Goal: Task Accomplishment & Management: Complete application form

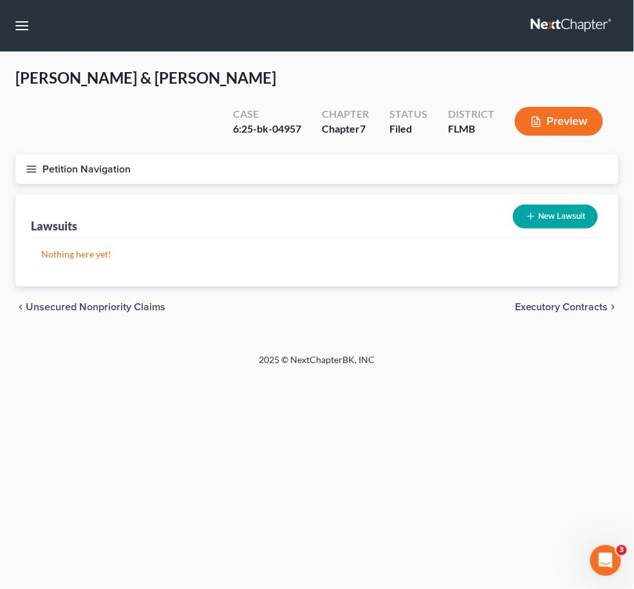
click at [572, 20] on link at bounding box center [572, 25] width 82 height 23
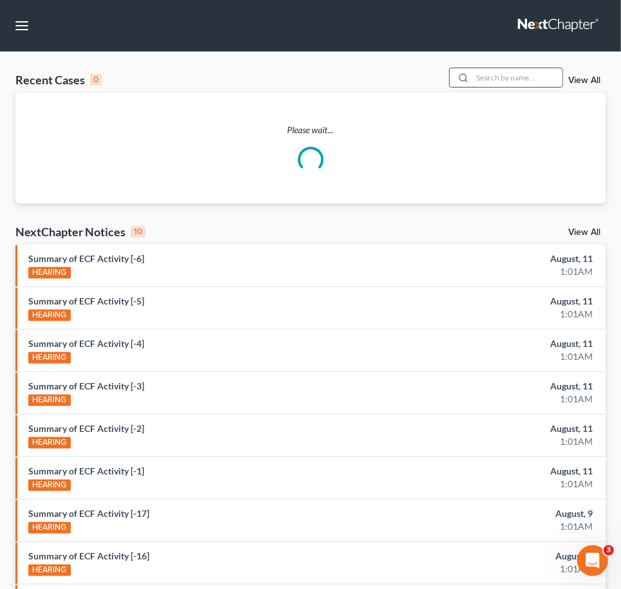
click at [485, 75] on input "search" at bounding box center [517, 77] width 90 height 19
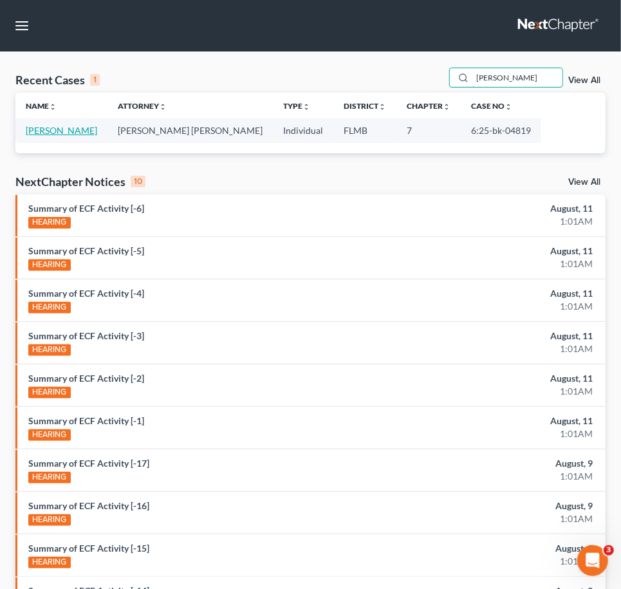
type input "[PERSON_NAME]"
click at [64, 133] on link "[PERSON_NAME]" at bounding box center [61, 130] width 71 height 11
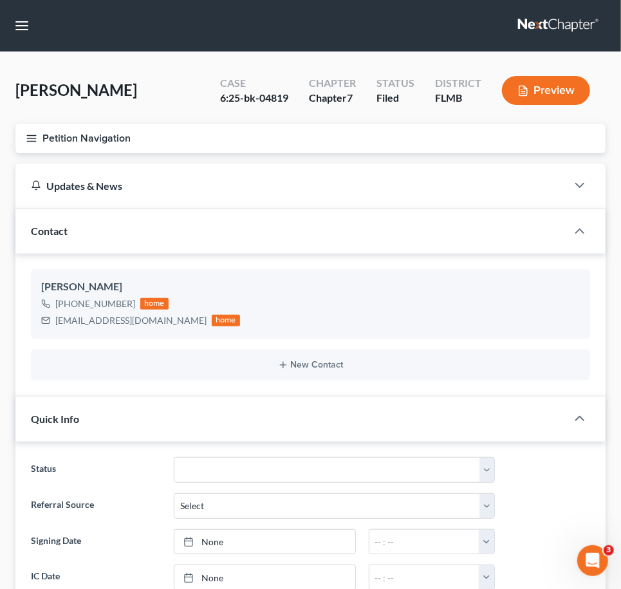
click at [28, 135] on icon "button" at bounding box center [32, 139] width 12 height 12
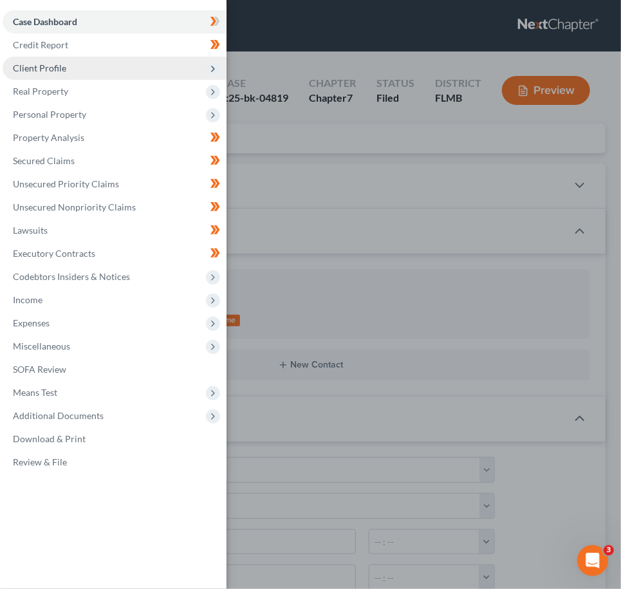
click at [53, 70] on span "Client Profile" at bounding box center [39, 67] width 53 height 11
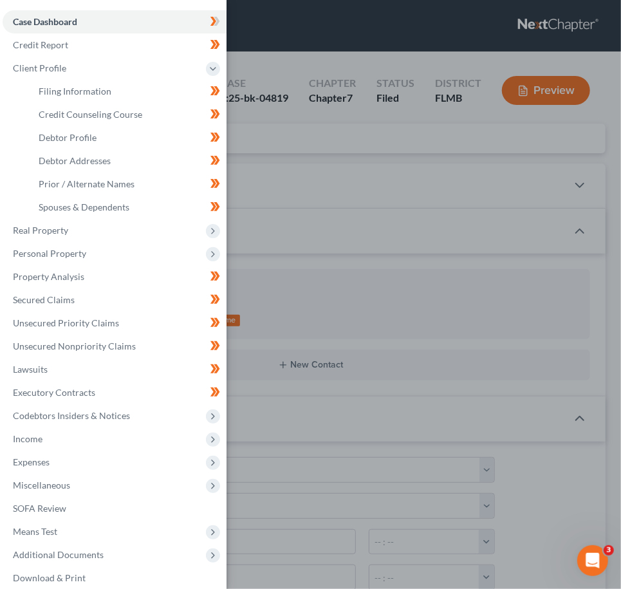
click at [360, 247] on div "Case Dashboard Payments Invoices Payments Payments Credit Report Client Profile" at bounding box center [310, 294] width 621 height 589
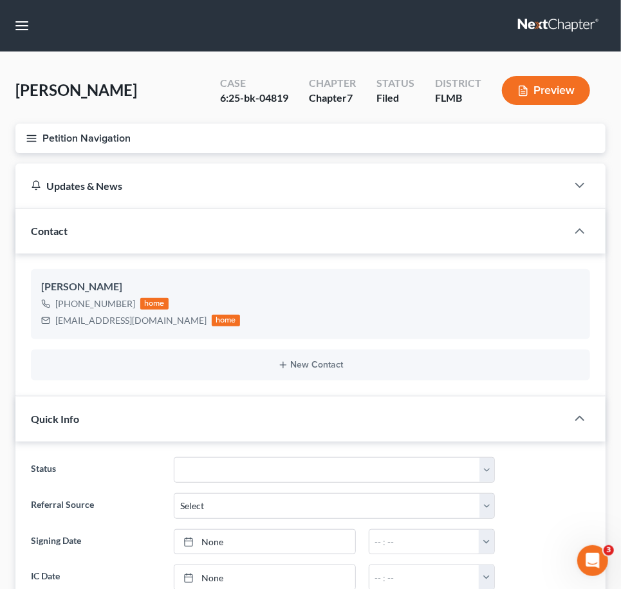
click at [33, 139] on icon "button" at bounding box center [32, 139] width 12 height 12
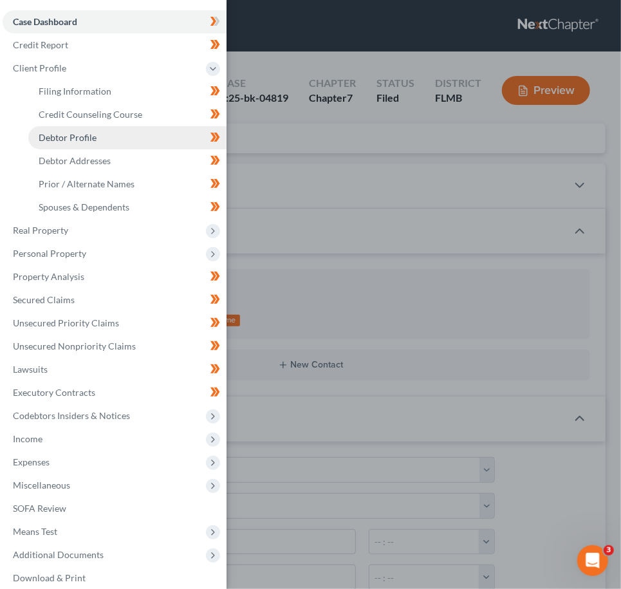
click at [81, 138] on span "Debtor Profile" at bounding box center [68, 137] width 58 height 11
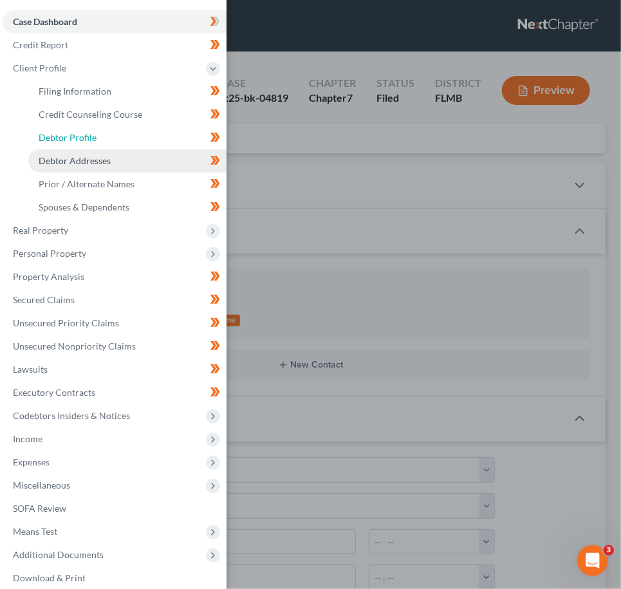
select select "2"
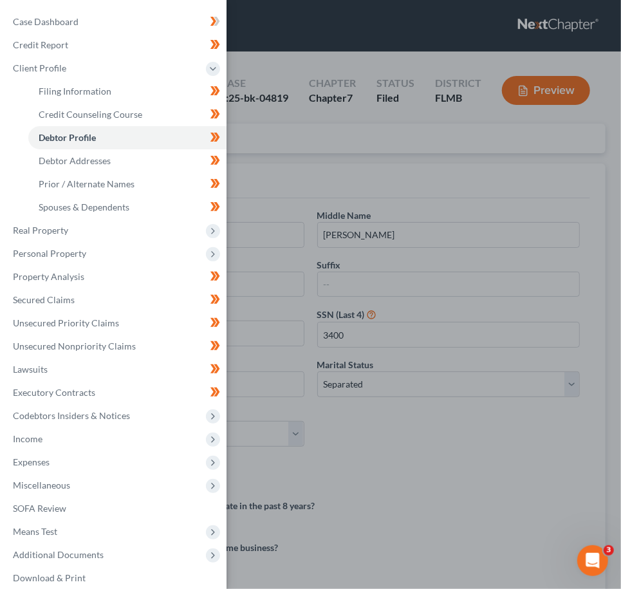
click at [375, 466] on div "Case Dashboard Payments Invoices Payments Payments Credit Report Client Profile" at bounding box center [310, 294] width 621 height 589
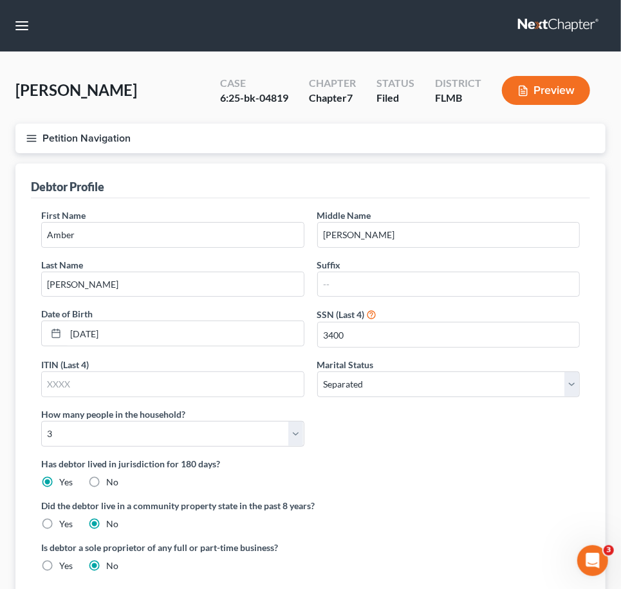
click at [30, 133] on icon "button" at bounding box center [32, 139] width 12 height 12
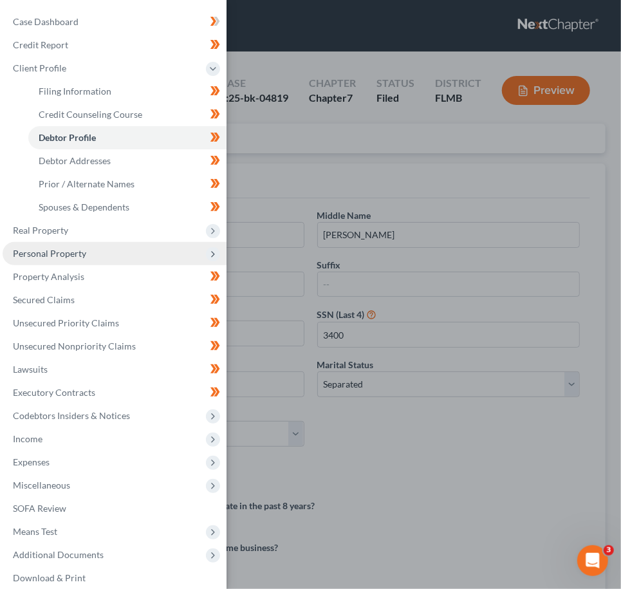
click at [53, 248] on span "Personal Property" at bounding box center [49, 253] width 73 height 11
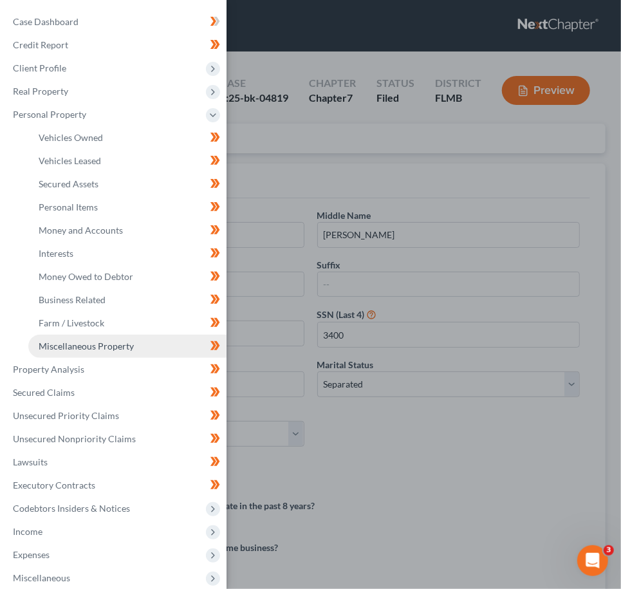
click at [89, 342] on span "Miscellaneous Property" at bounding box center [86, 346] width 95 height 11
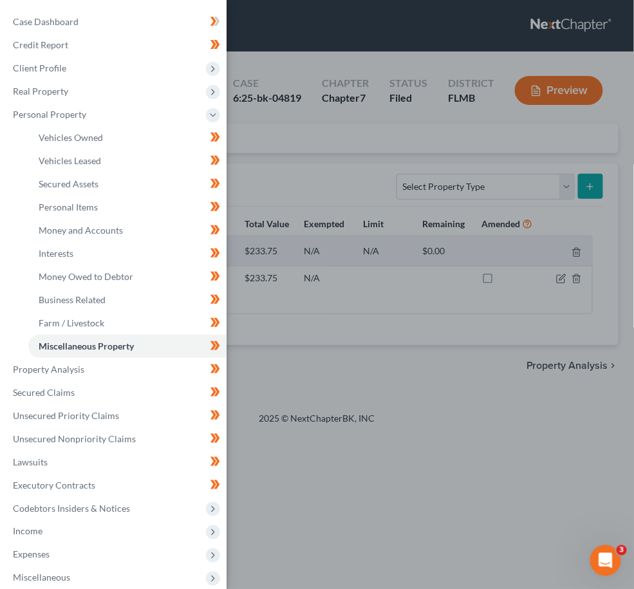
click at [251, 436] on div "Case Dashboard Payments Invoices Payments Payments Credit Report Client Profile" at bounding box center [317, 294] width 634 height 589
